Goal: Navigation & Orientation: Find specific page/section

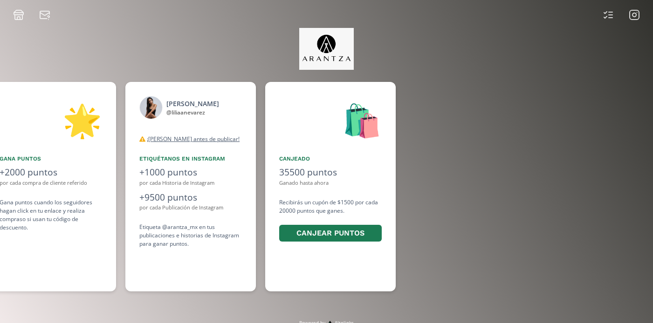
scroll to position [0, 699]
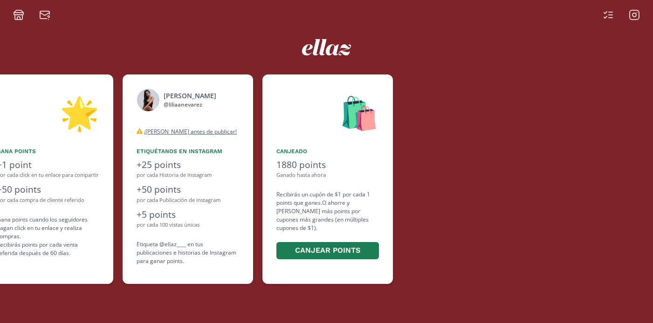
scroll to position [0, 559]
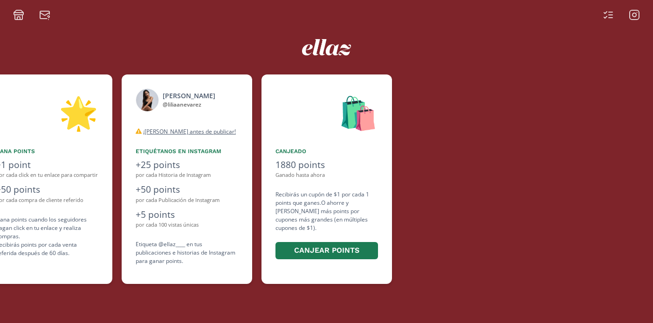
click at [640, 17] on div at bounding box center [621, 14] width 48 height 11
click at [634, 16] on icon at bounding box center [634, 15] width 4 height 4
